Goal: Task Accomplishment & Management: Use online tool/utility

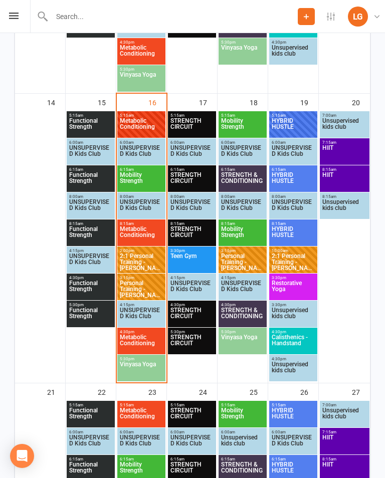
scroll to position [758, 0]
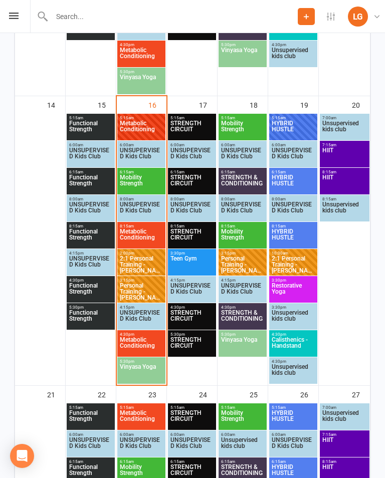
click at [136, 233] on span "Metabolic Conditioning" at bounding box center [141, 238] width 44 height 18
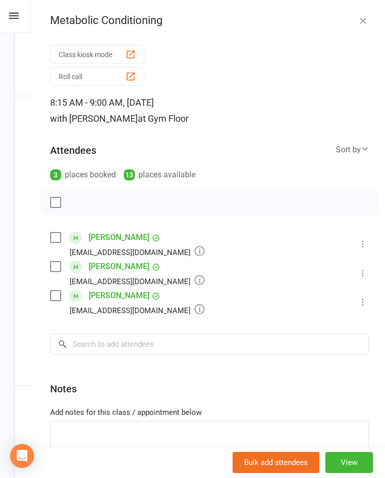
click at [361, 20] on icon "button" at bounding box center [363, 21] width 10 height 10
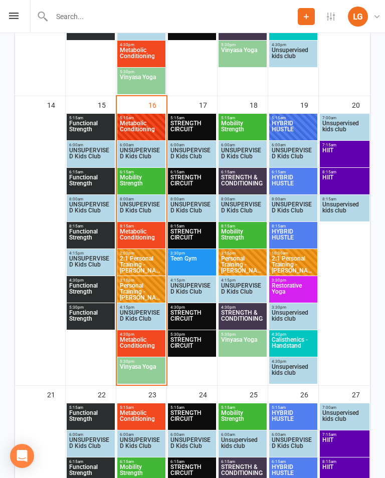
click at [18, 16] on icon at bounding box center [14, 16] width 10 height 7
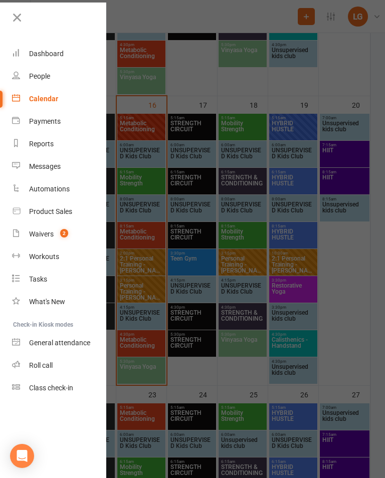
click at [67, 235] on span "2" at bounding box center [64, 233] width 8 height 9
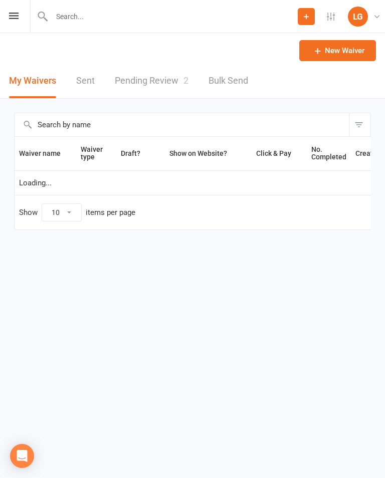
select select "100"
click at [155, 90] on link "Pending Review 2" at bounding box center [152, 81] width 74 height 35
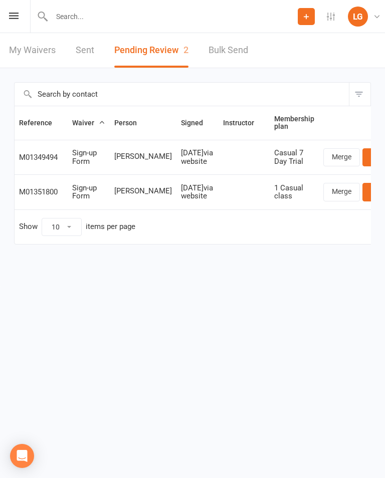
click at [362, 193] on link "Review" at bounding box center [381, 192] width 39 height 18
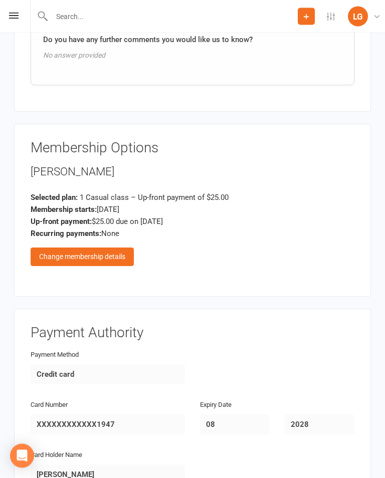
scroll to position [1557, 0]
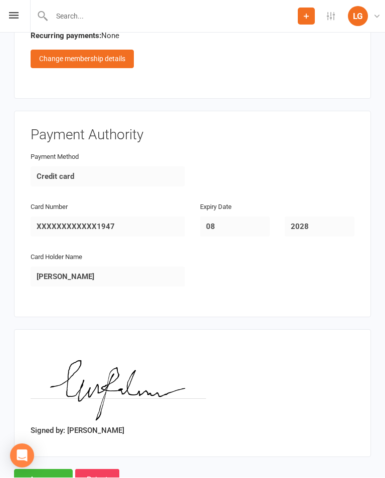
click at [62, 470] on input "Approve" at bounding box center [43, 480] width 59 height 21
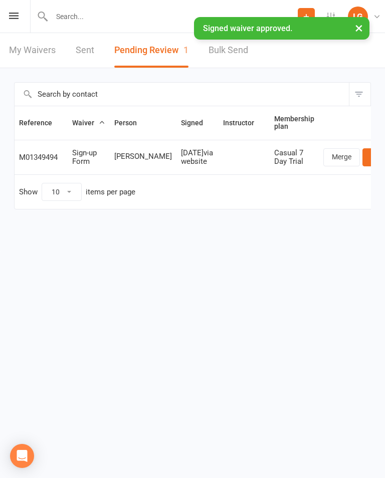
click at [366, 156] on link "Review" at bounding box center [381, 157] width 39 height 18
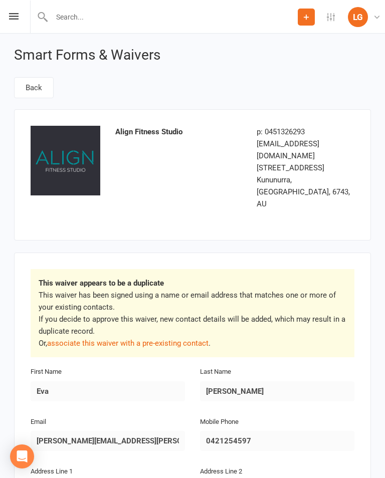
click at [224, 22] on input "text" at bounding box center [173, 17] width 249 height 14
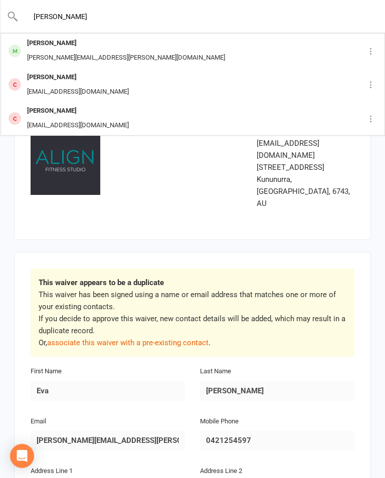
type input "[PERSON_NAME]"
click at [146, 49] on div "[PERSON_NAME] [PERSON_NAME][EMAIL_ADDRESS][PERSON_NAME][DOMAIN_NAME]" at bounding box center [178, 50] width 352 height 33
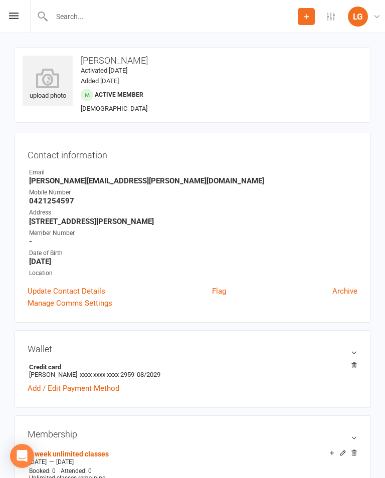
click at [11, 21] on div "Prospect Member Non-attending contact Class / event Appointment Task Membership…" at bounding box center [192, 16] width 385 height 33
click at [18, 14] on icon at bounding box center [14, 16] width 10 height 7
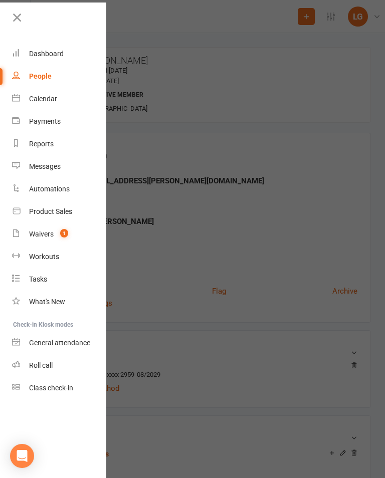
click at [63, 96] on link "Calendar" at bounding box center [59, 99] width 95 height 23
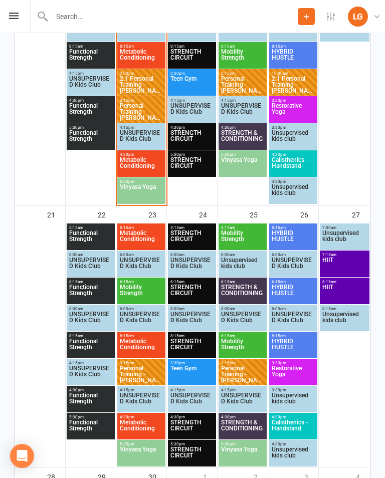
scroll to position [940, 0]
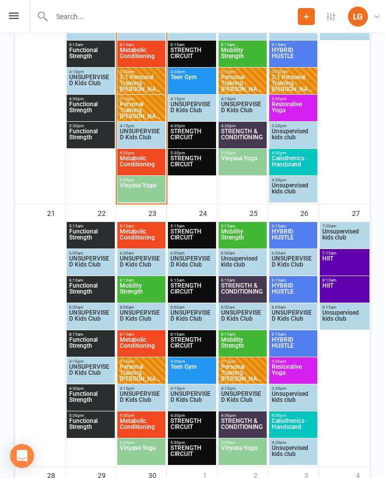
click at [140, 162] on span "Metabolic Conditioning" at bounding box center [141, 164] width 44 height 18
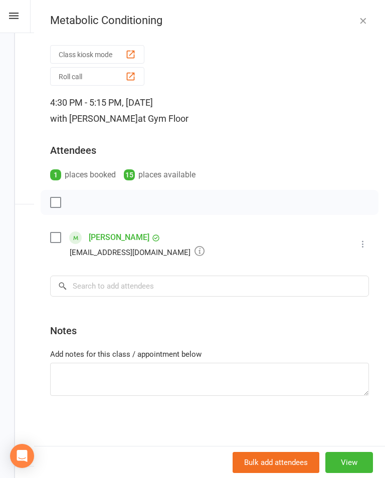
click at [102, 48] on button "Class kiosk mode" at bounding box center [97, 54] width 94 height 19
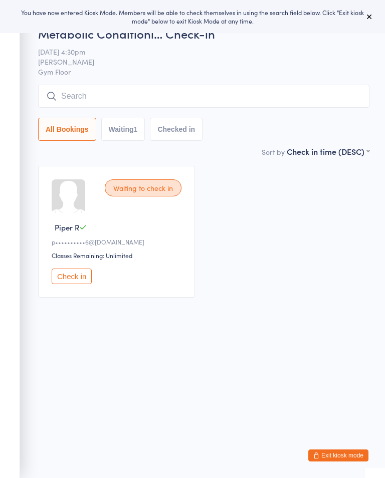
click at [359, 20] on div "You have now entered Kiosk Mode. Members will be able to check themselves in us…" at bounding box center [192, 16] width 353 height 17
click at [374, 14] on button at bounding box center [369, 17] width 12 height 12
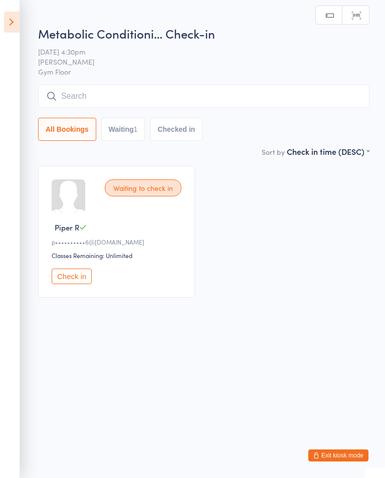
click at [17, 22] on icon at bounding box center [12, 22] width 16 height 21
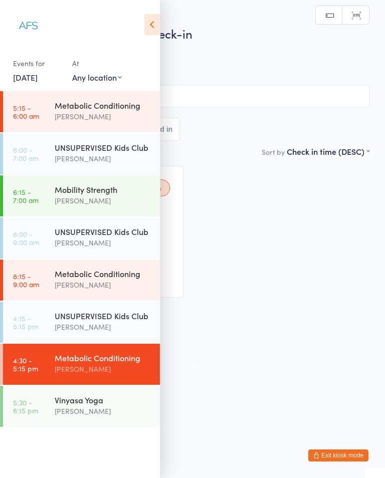
click at [110, 284] on div "[PERSON_NAME]" at bounding box center [103, 285] width 97 height 12
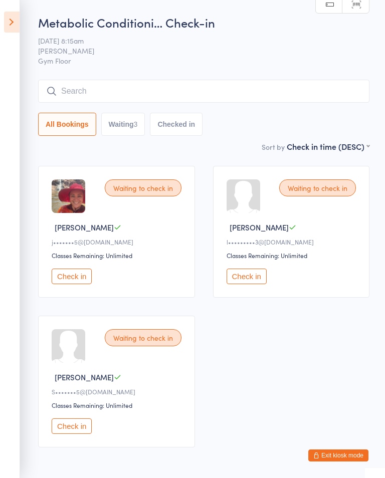
click at [80, 284] on button "Check in" at bounding box center [72, 277] width 40 height 16
